Goal: Check status

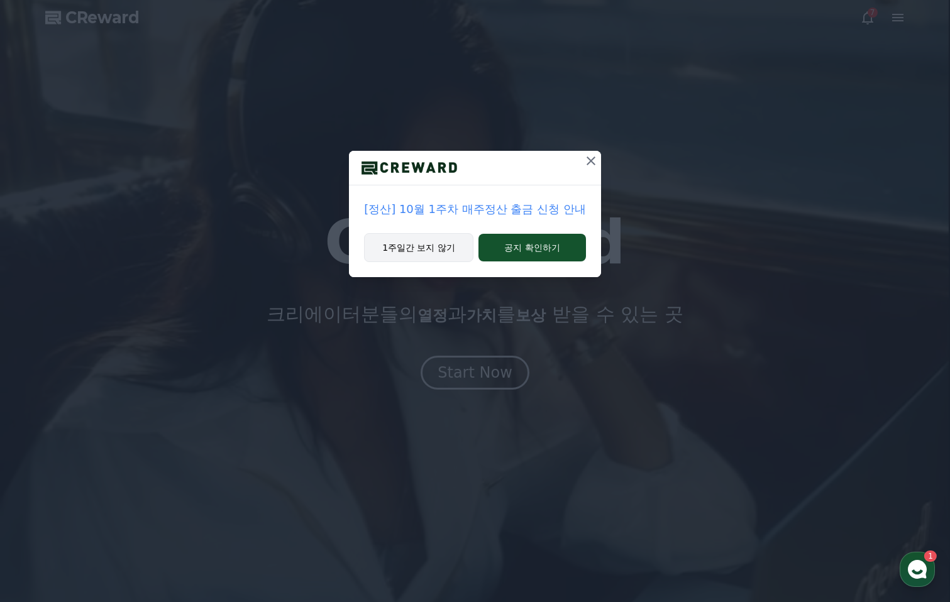
click at [432, 252] on button "1주일간 보지 않기" at bounding box center [418, 247] width 109 height 29
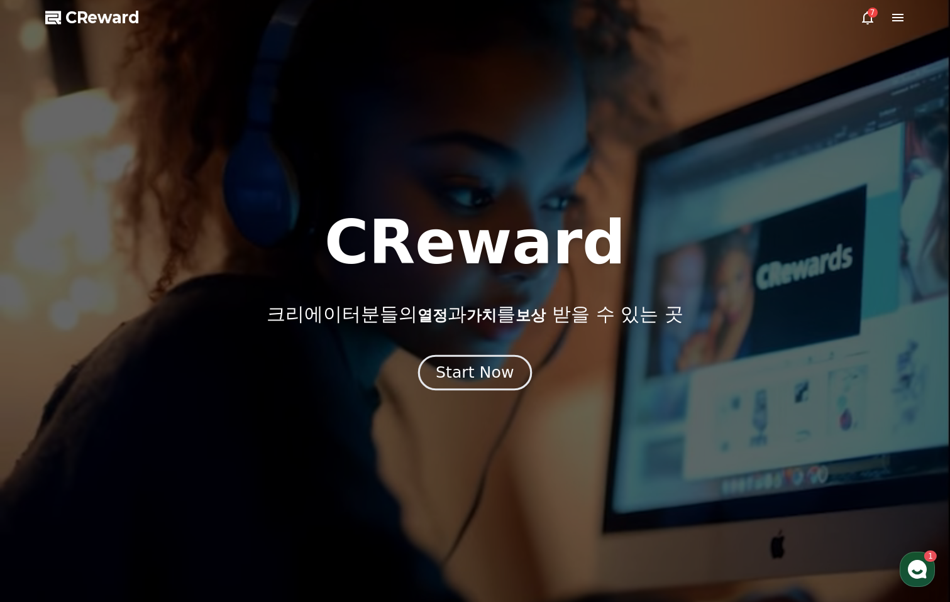
click at [485, 364] on div "Start Now" at bounding box center [475, 372] width 78 height 21
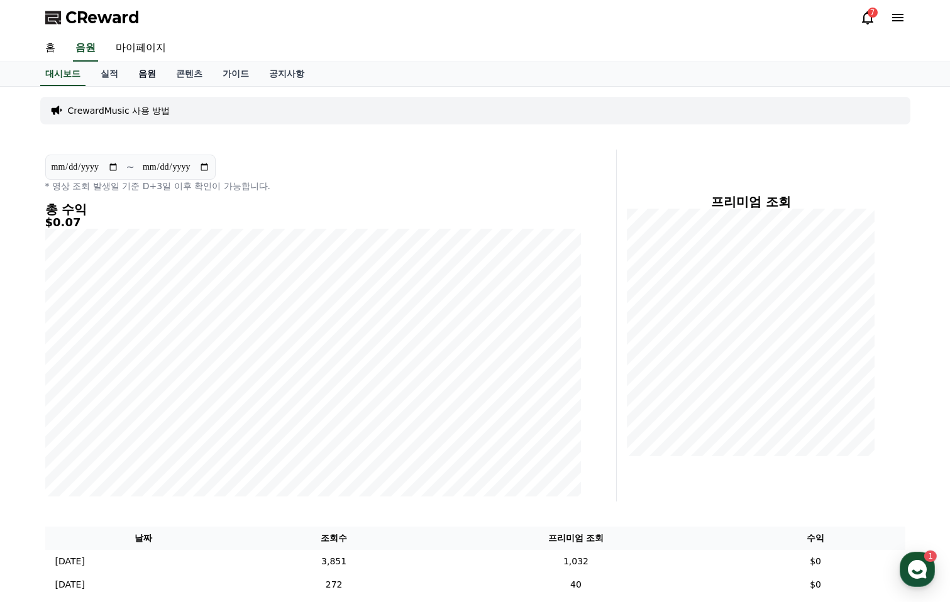
click at [151, 72] on link "음원" at bounding box center [147, 74] width 38 height 24
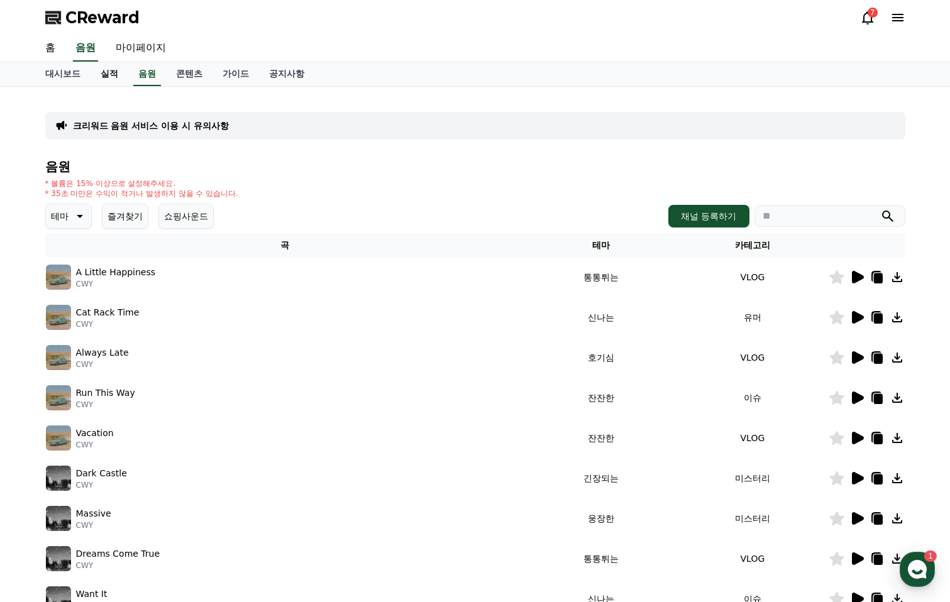
click at [125, 75] on link "실적" at bounding box center [110, 74] width 38 height 24
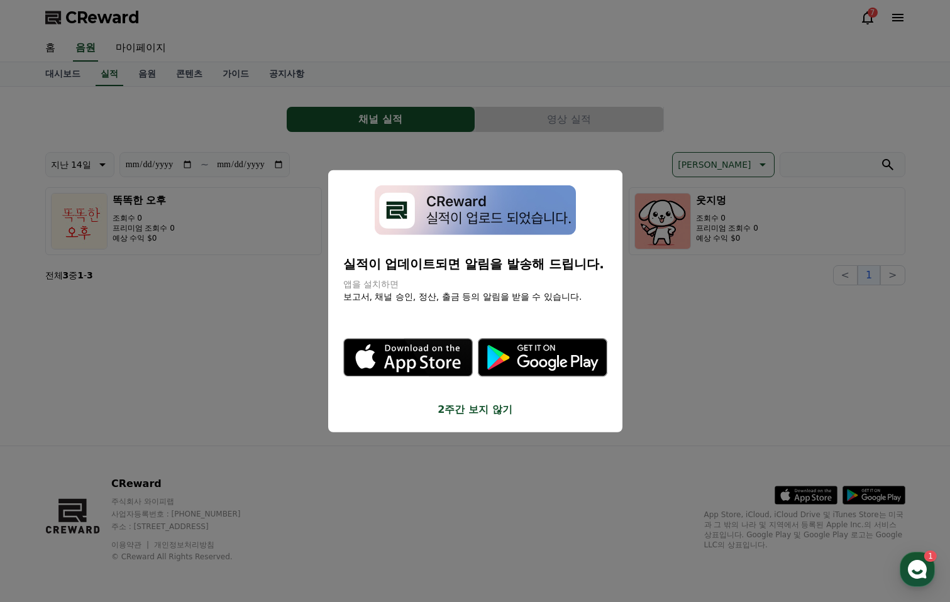
click at [466, 410] on button "2주간 보지 않기" at bounding box center [475, 409] width 264 height 15
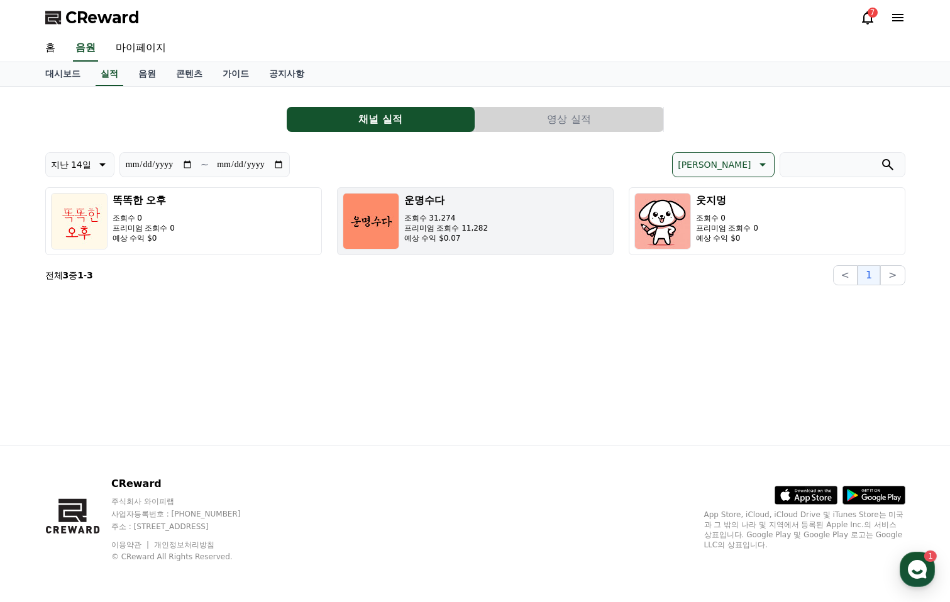
click at [485, 245] on button "운명수다 조회수 31,274 프리미엄 조회수 11,282 예상 수익 $0.07" at bounding box center [475, 221] width 277 height 68
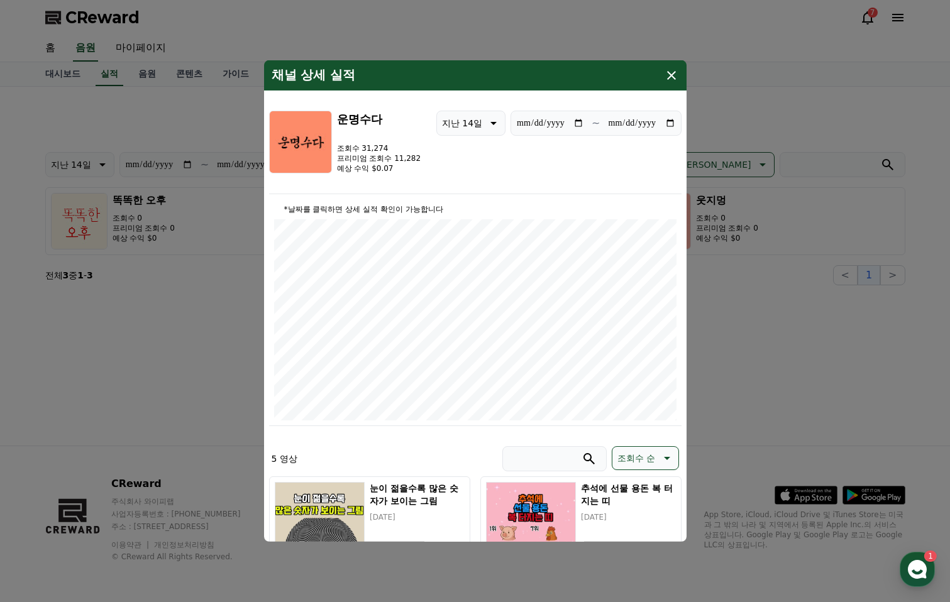
click at [769, 349] on button "close modal" at bounding box center [475, 301] width 950 height 602
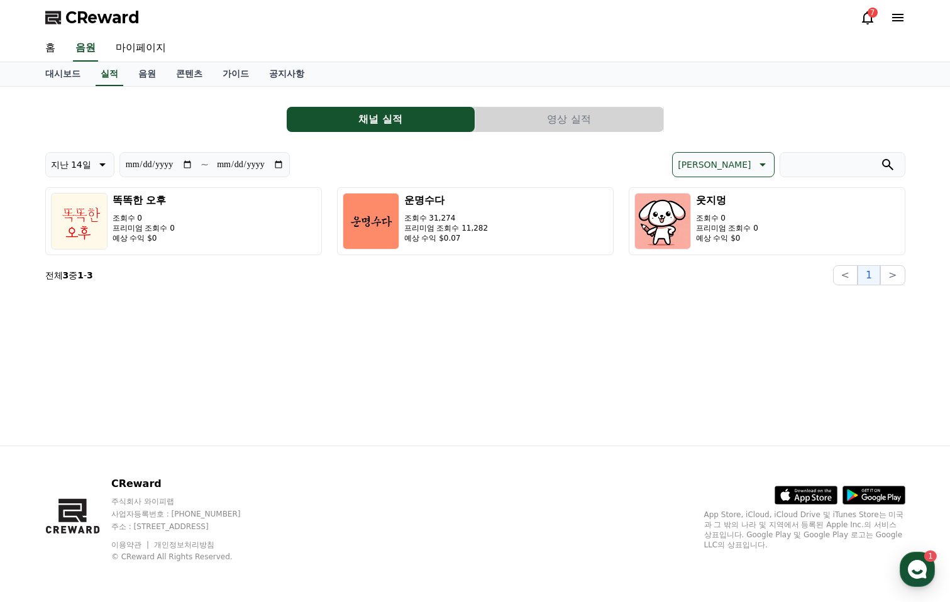
click at [190, 331] on div "**********" at bounding box center [475, 266] width 880 height 359
drag, startPoint x: 558, startPoint y: 148, endPoint x: 626, endPoint y: 208, distance: 90.4
